Goal: Navigation & Orientation: Find specific page/section

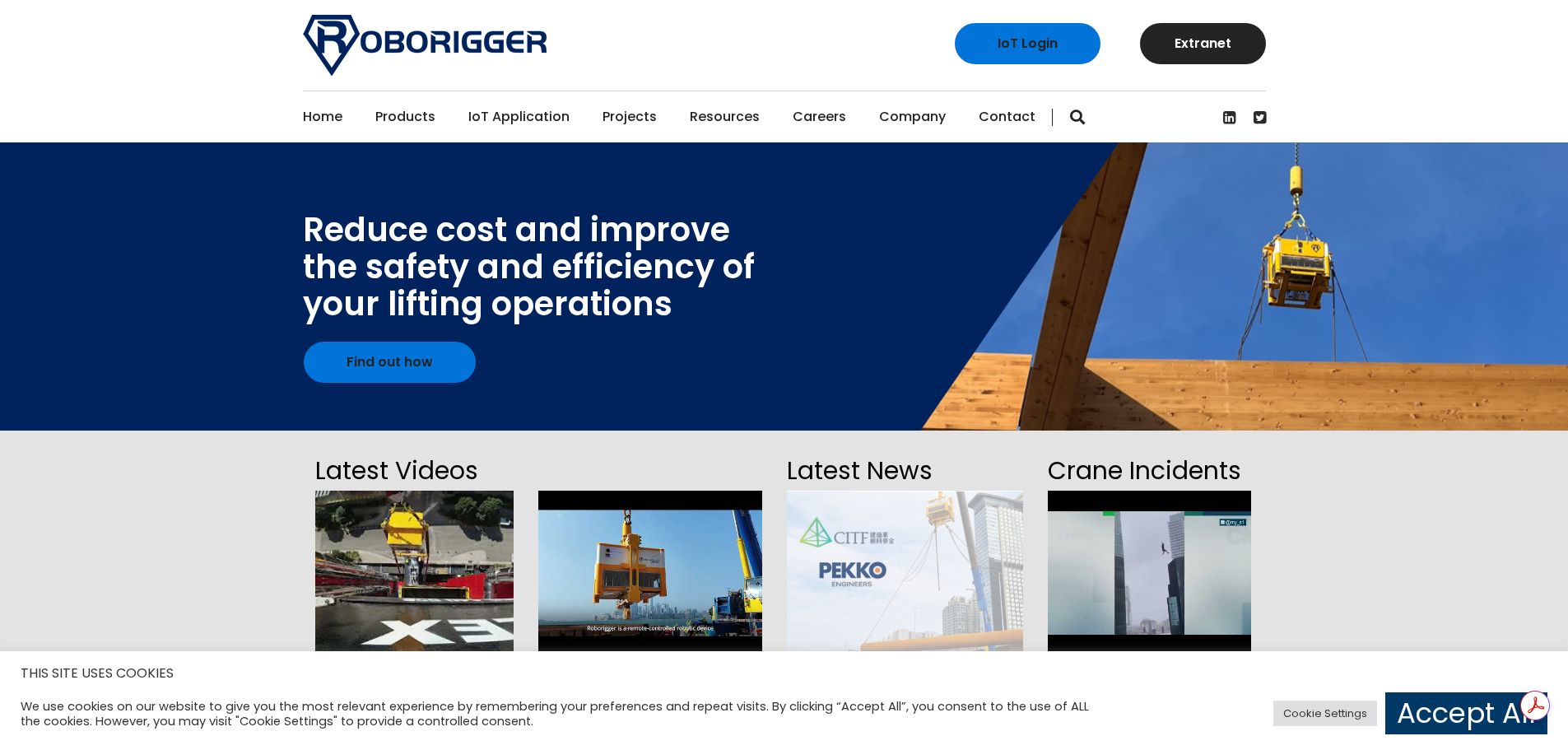
click at [991, 113] on link "Contact" at bounding box center [1007, 117] width 57 height 51
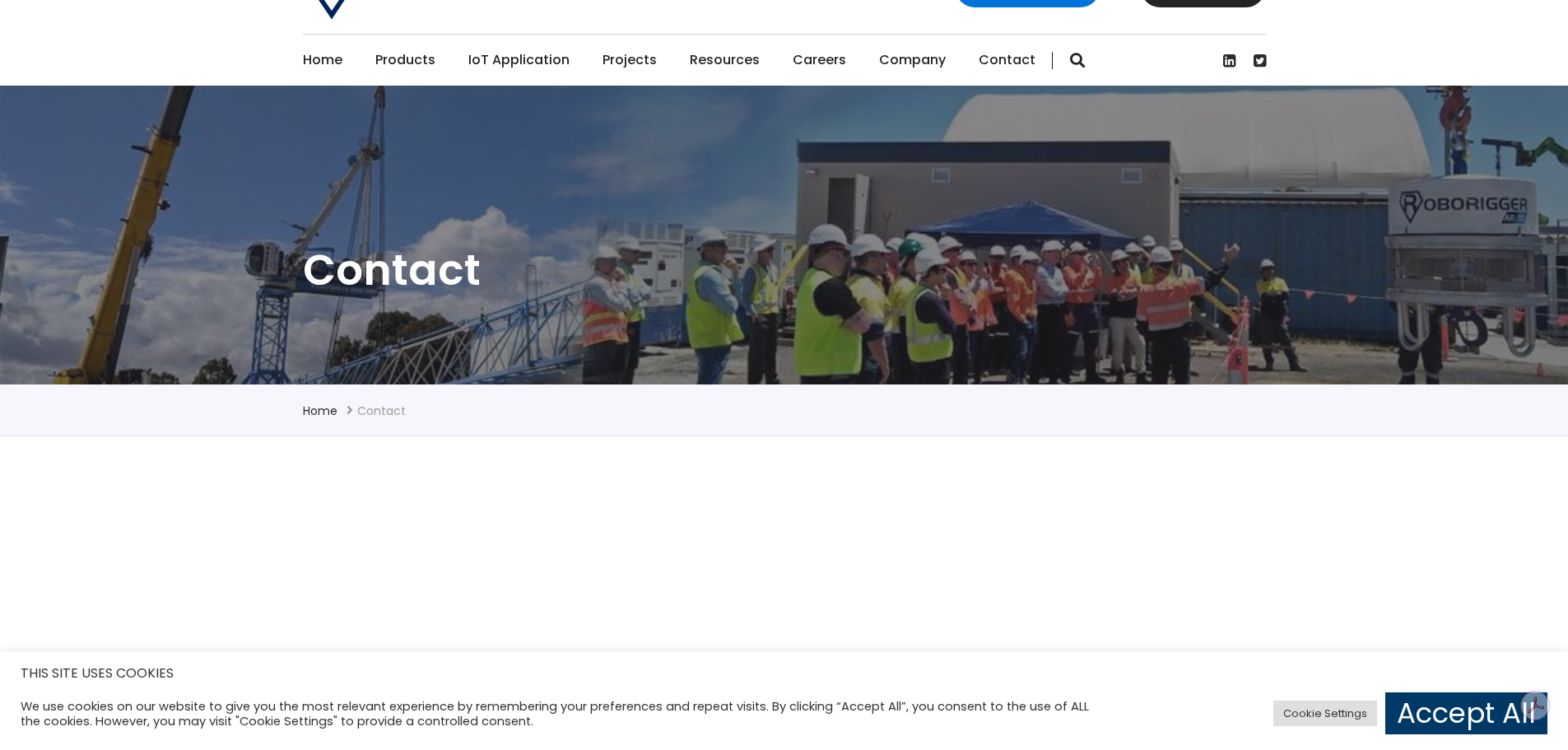
scroll to position [82, 0]
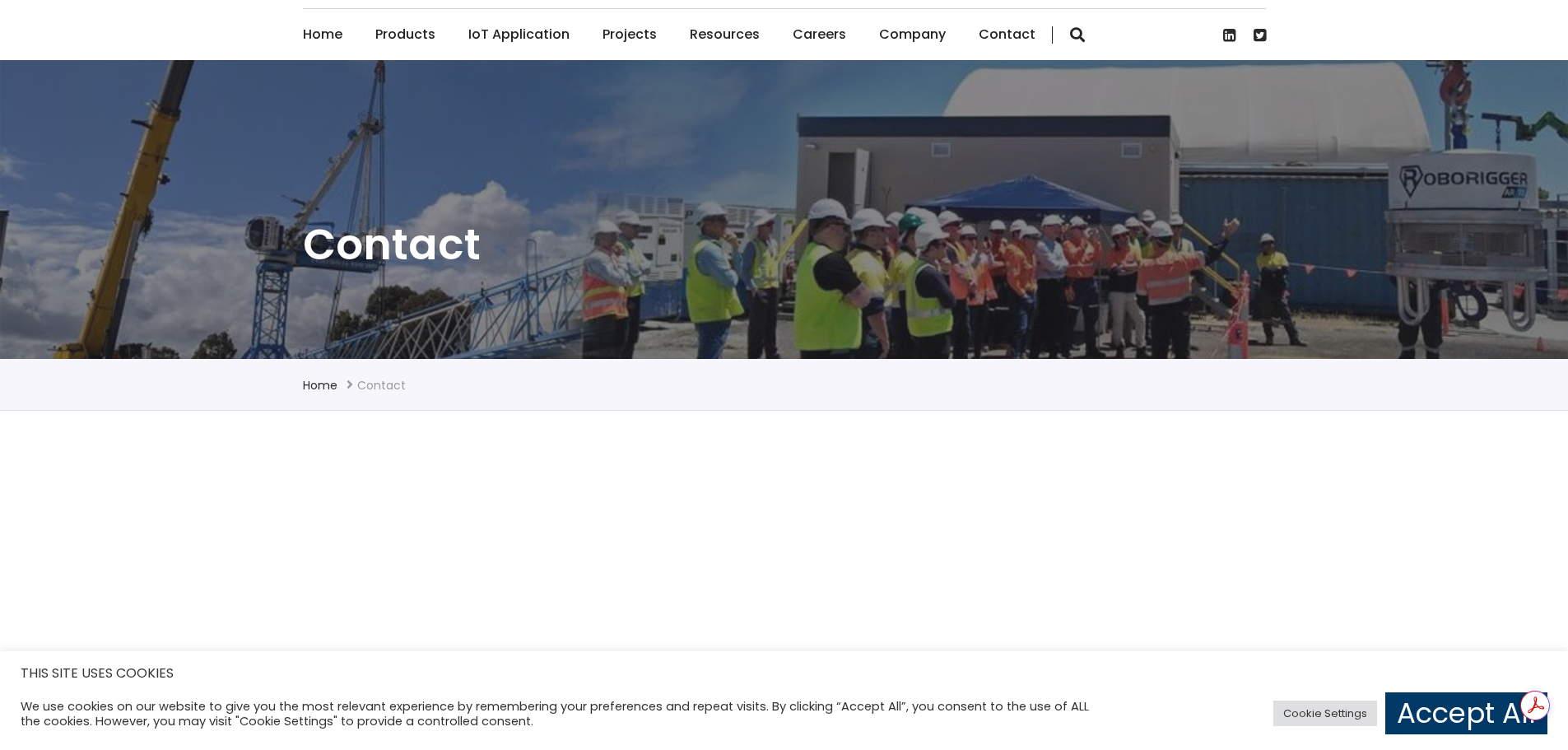
click at [630, 37] on link "Projects" at bounding box center [629, 35] width 54 height 51
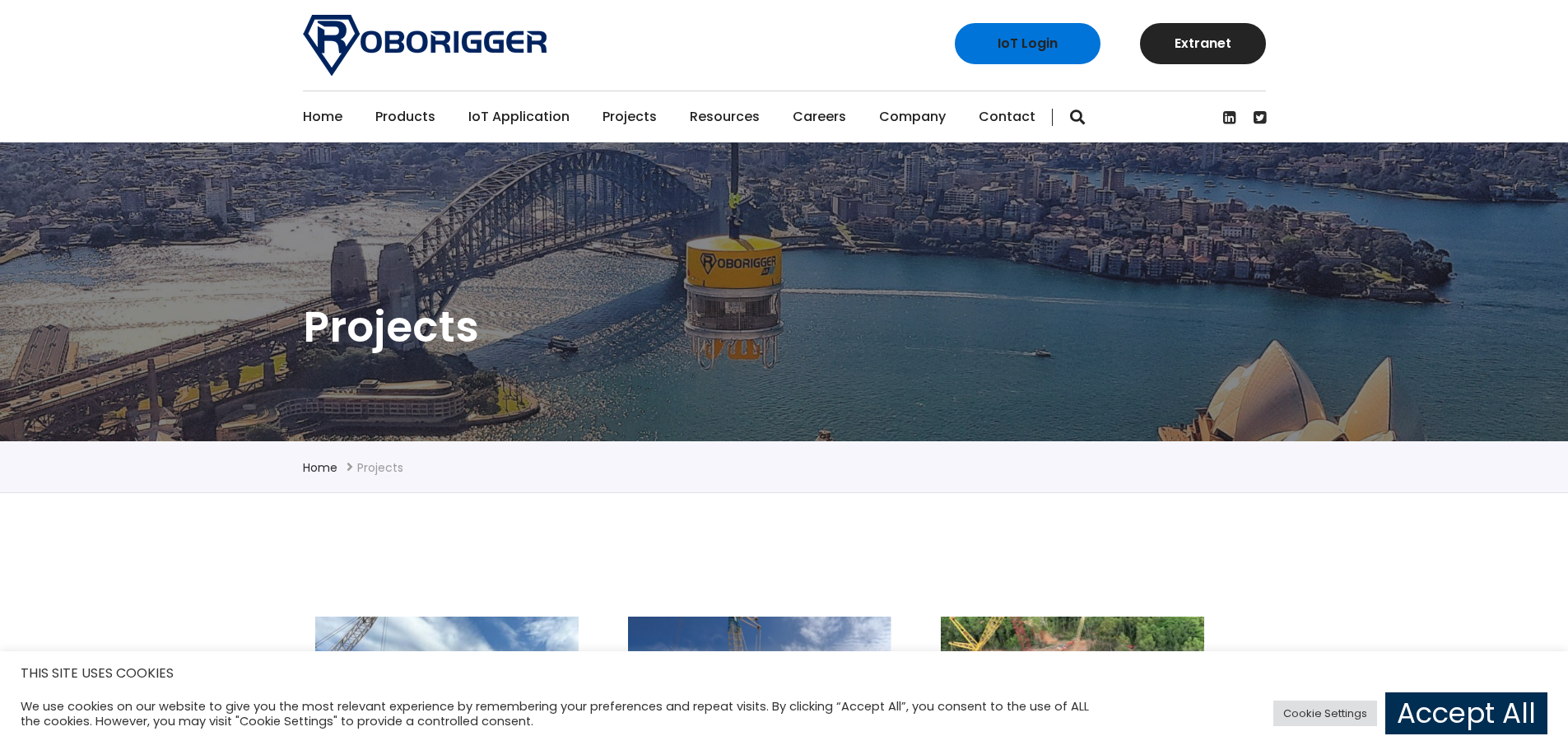
click at [1443, 724] on link "Accept All" at bounding box center [1467, 713] width 163 height 42
